Goal: Task Accomplishment & Management: Manage account settings

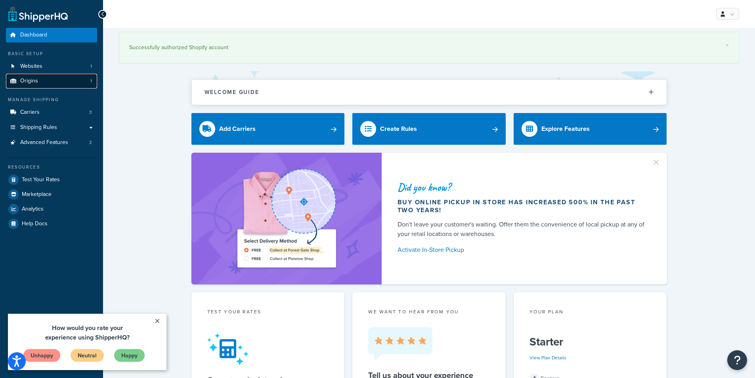
click at [48, 79] on link "Origins 1" at bounding box center [51, 81] width 91 height 15
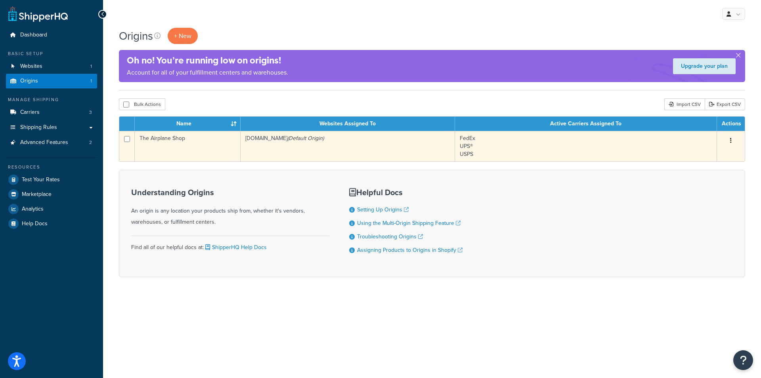
click at [730, 138] on icon "button" at bounding box center [731, 140] width 2 height 6
click at [719, 153] on link "Edit" at bounding box center [704, 155] width 63 height 16
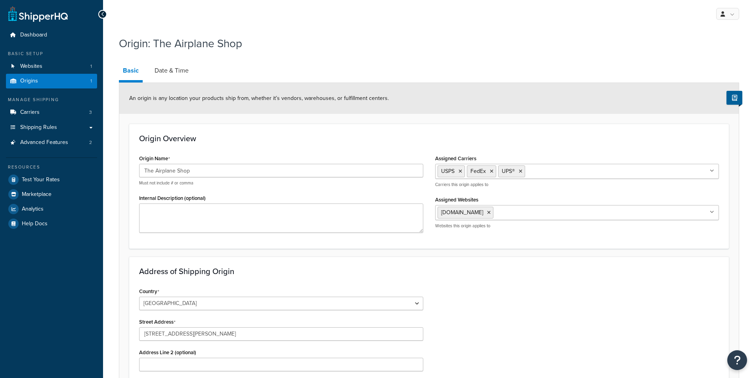
select select "30"
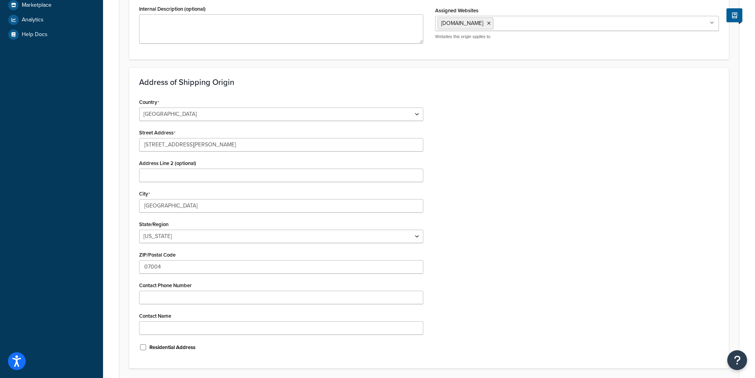
scroll to position [198, 0]
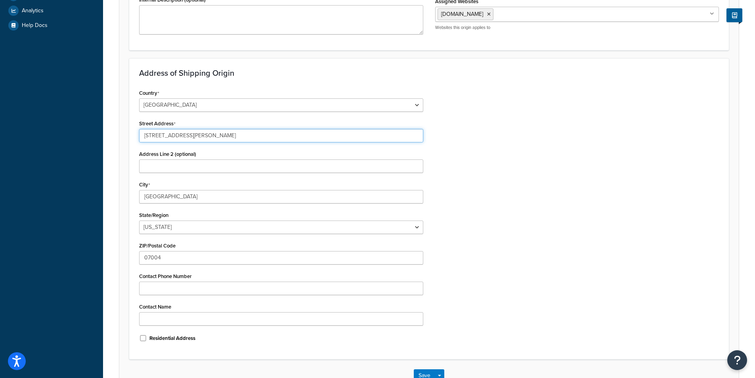
click at [205, 130] on input "24 Stewart Place Unit 4" at bounding box center [281, 135] width 284 height 13
drag, startPoint x: 218, startPoint y: 133, endPoint x: 123, endPoint y: 130, distance: 95.1
click at [123, 130] on form "An origin is any location your products ship from, whether it’s vendors, wareho…" at bounding box center [428, 138] width 619 height 506
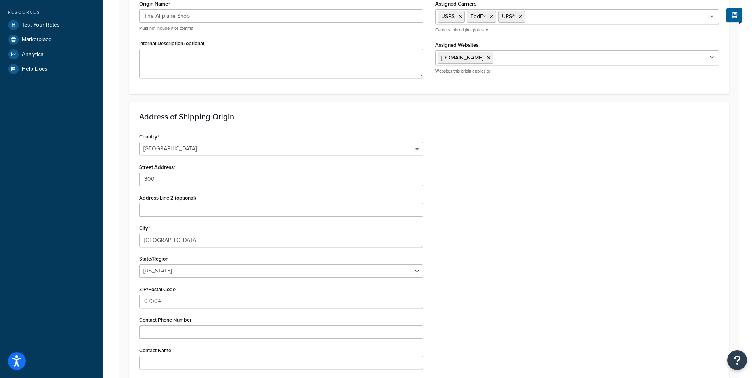
scroll to position [158, 0]
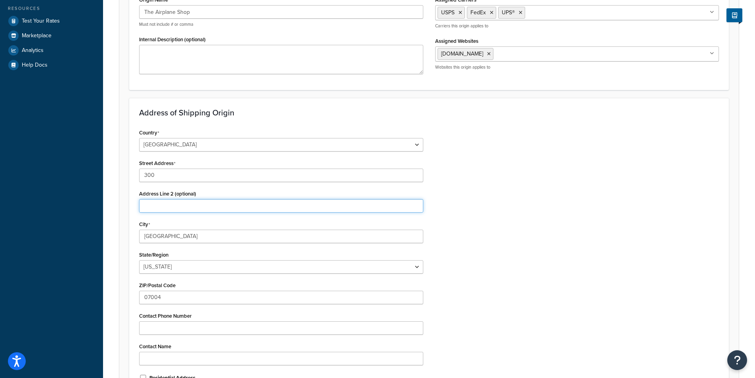
click at [173, 207] on input "Address Line 2 (optional)" at bounding box center [281, 205] width 284 height 13
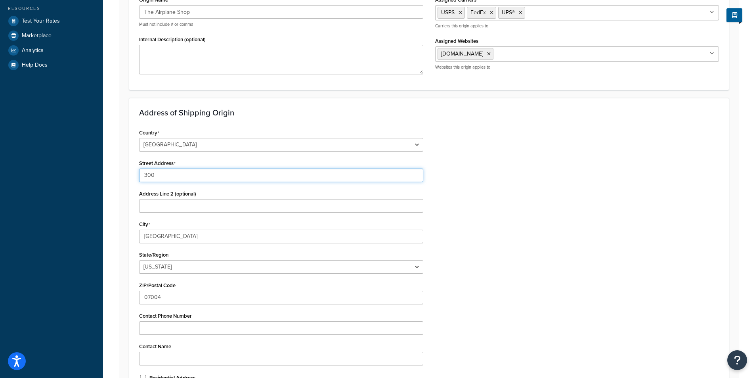
click at [165, 175] on input "300" at bounding box center [281, 174] width 284 height 13
drag, startPoint x: 171, startPoint y: 170, endPoint x: 131, endPoint y: 168, distance: 40.1
click at [131, 168] on div "Address of Shipping Origin Country United States United Kingdom Afghanistan Åla…" at bounding box center [428, 248] width 599 height 301
type input "300 Richard Knock Hwy"
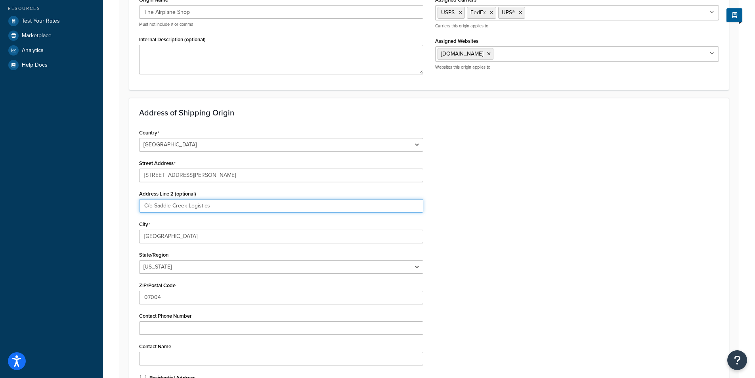
type input "C/o Saddle Creek Logistics"
type input "Walton"
select select "17"
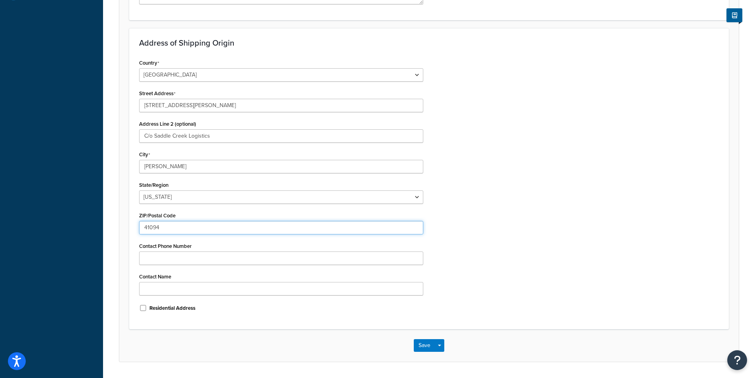
scroll to position [238, 0]
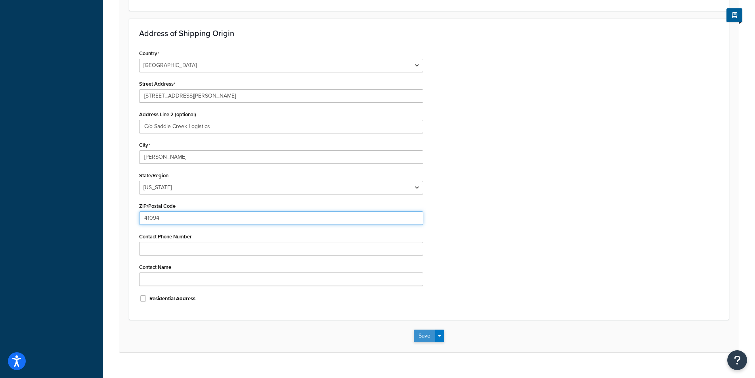
type input "41094"
click at [431, 336] on button "Save" at bounding box center [424, 335] width 21 height 13
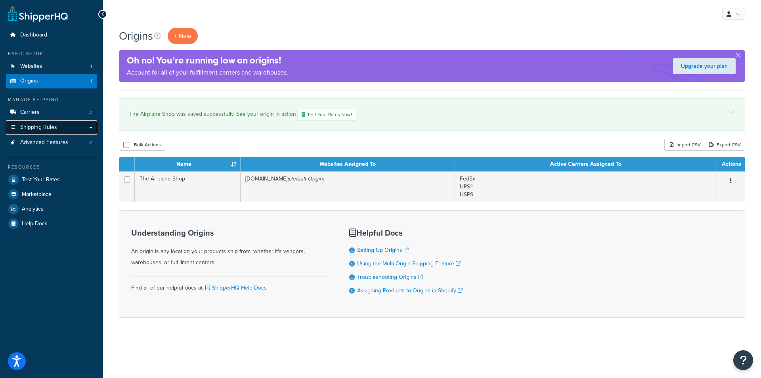
click at [59, 125] on link "Shipping Rules" at bounding box center [51, 127] width 91 height 15
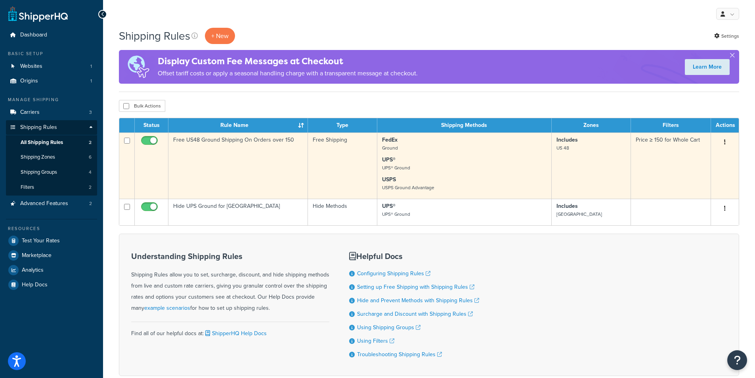
click at [724, 143] on icon "button" at bounding box center [725, 142] width 2 height 6
click at [703, 156] on link "Edit" at bounding box center [698, 157] width 63 height 16
